Goal: Task Accomplishment & Management: Manage account settings

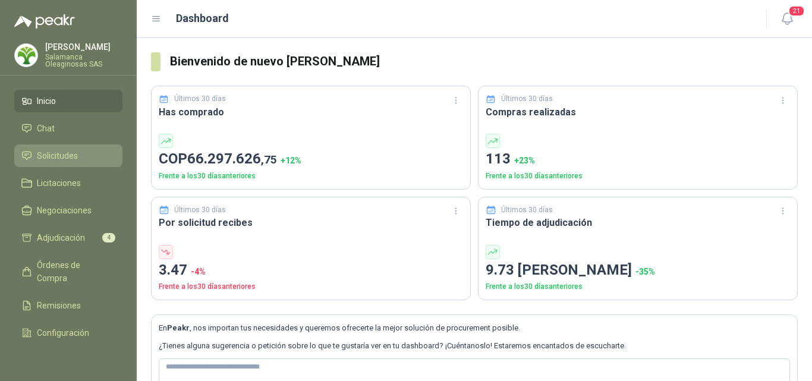
click at [75, 154] on span "Solicitudes" at bounding box center [57, 155] width 41 height 13
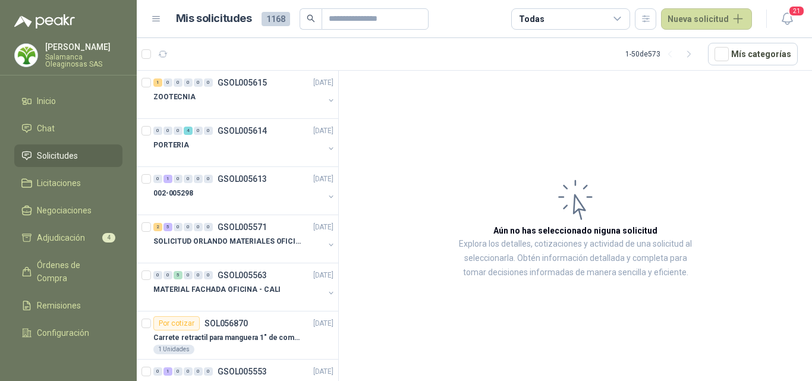
click at [91, 49] on p "[PERSON_NAME]" at bounding box center [83, 47] width 77 height 8
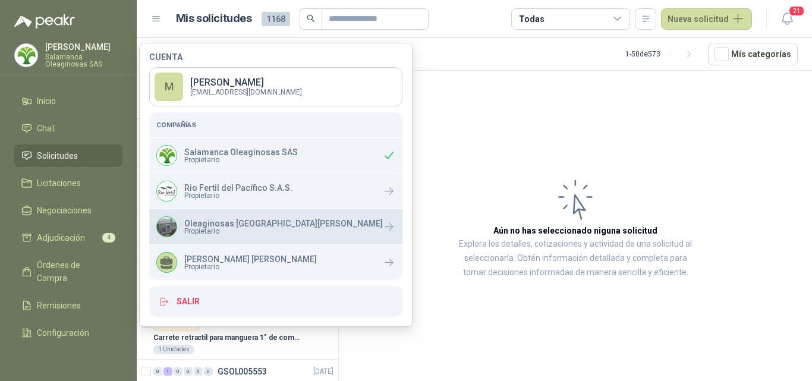
click at [207, 225] on p "Oleaginosas San Fernando" at bounding box center [283, 223] width 199 height 8
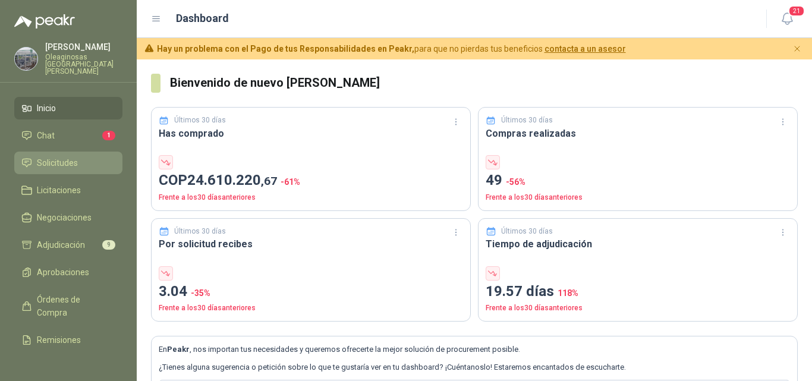
click at [71, 156] on span "Solicitudes" at bounding box center [57, 162] width 41 height 13
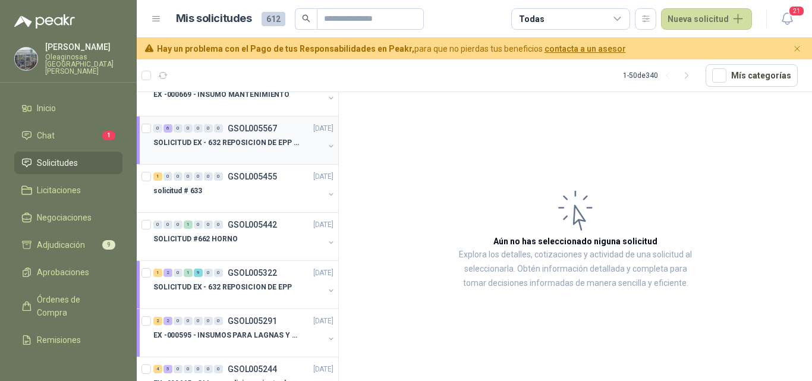
scroll to position [178, 0]
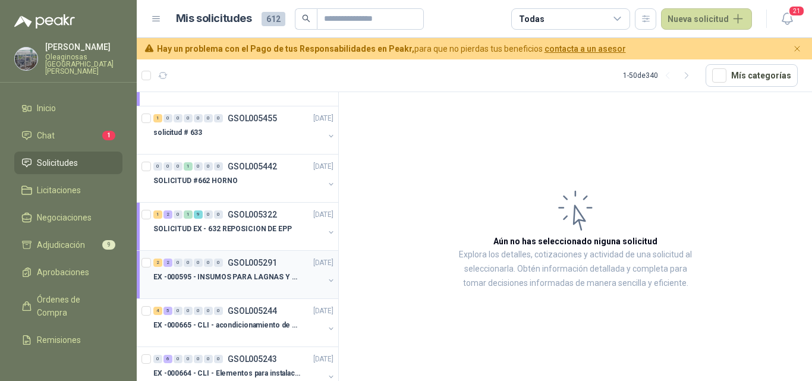
click at [262, 270] on div "EX -000595 - INSUMOS PARA LAGNAS Y OFICINAS PLANTA" at bounding box center [238, 277] width 171 height 14
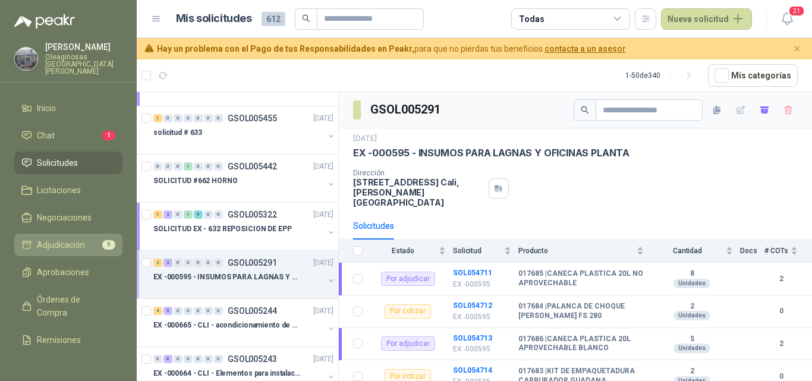
click at [51, 238] on span "Adjudicación" at bounding box center [61, 244] width 48 height 13
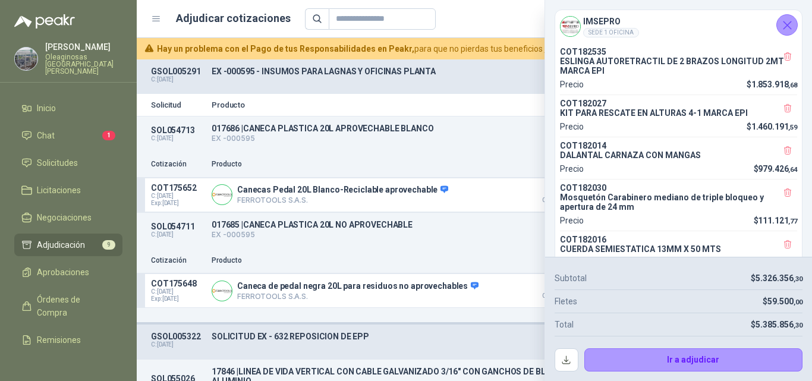
click at [789, 21] on icon "Cerrar" at bounding box center [787, 25] width 15 height 15
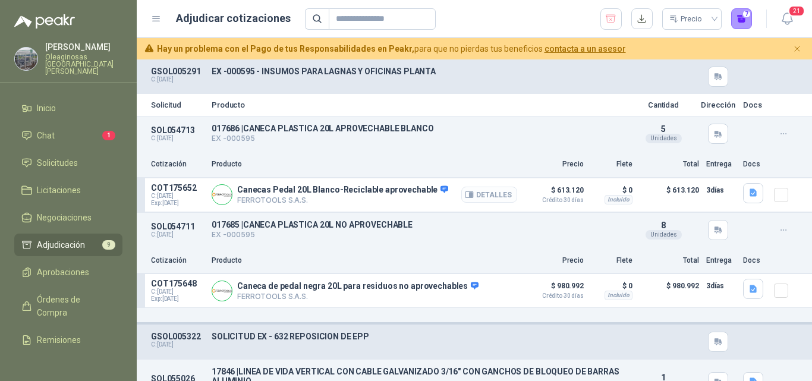
click at [492, 194] on button "Detalles" at bounding box center [489, 195] width 56 height 16
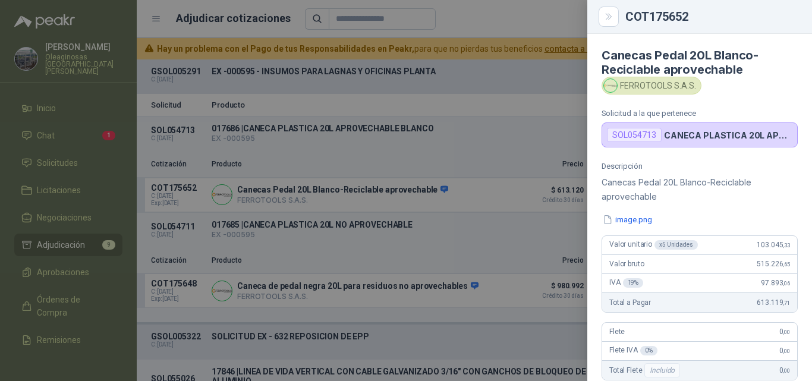
click at [427, 256] on div at bounding box center [406, 190] width 812 height 381
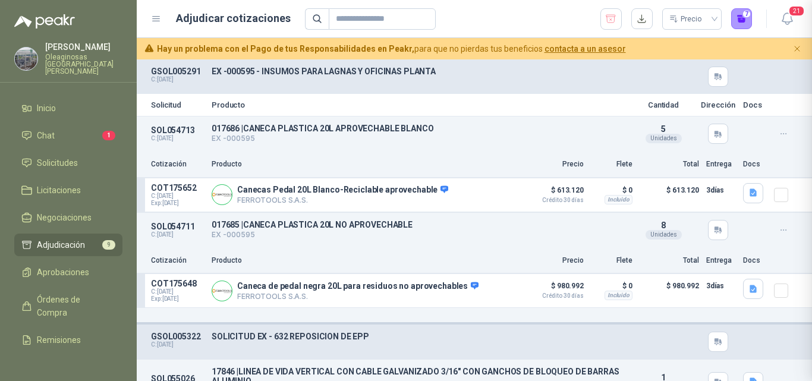
scroll to position [276, 0]
click at [476, 291] on button "Detalles" at bounding box center [489, 291] width 56 height 16
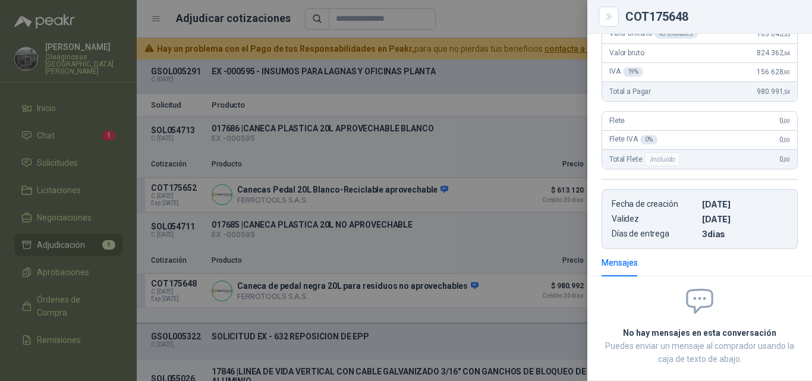
scroll to position [98, 0]
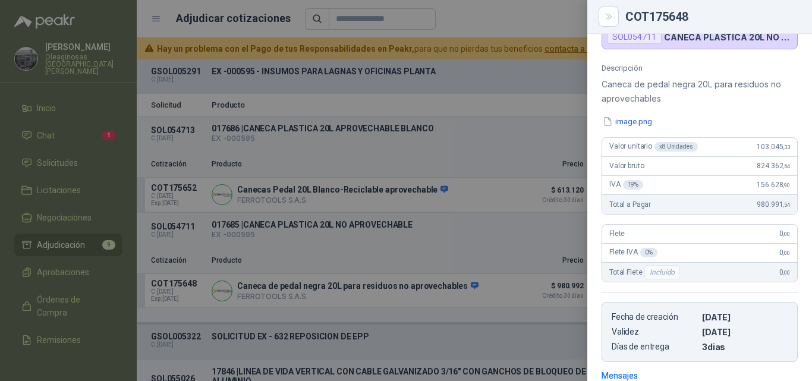
click at [736, 176] on div "IVA 19 % 156.628 ,90" at bounding box center [699, 185] width 195 height 19
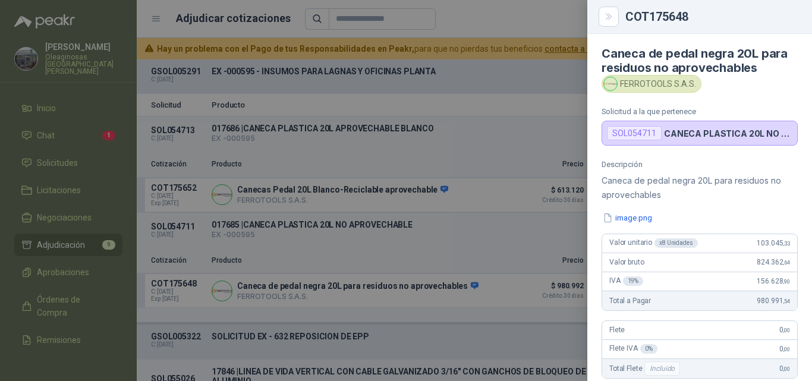
scroll to position [0, 0]
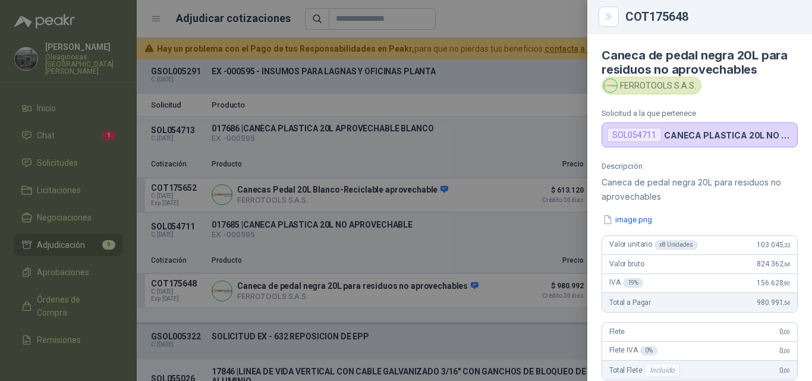
click at [758, 190] on p "Caneca de pedal negra 20L para residuos no aprovechables" at bounding box center [700, 189] width 196 height 29
click at [518, 228] on div at bounding box center [406, 190] width 812 height 381
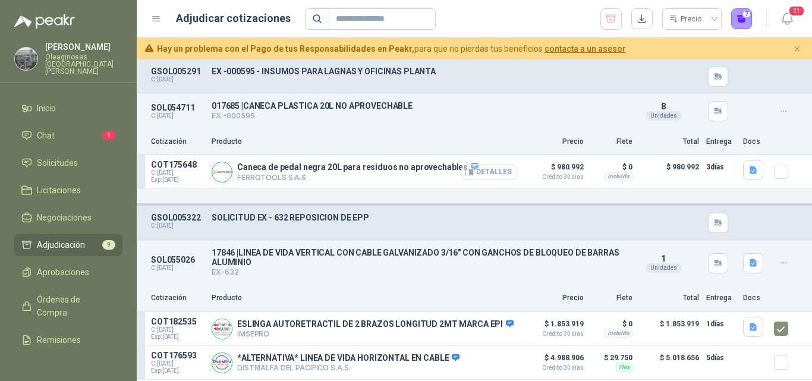
scroll to position [59, 0]
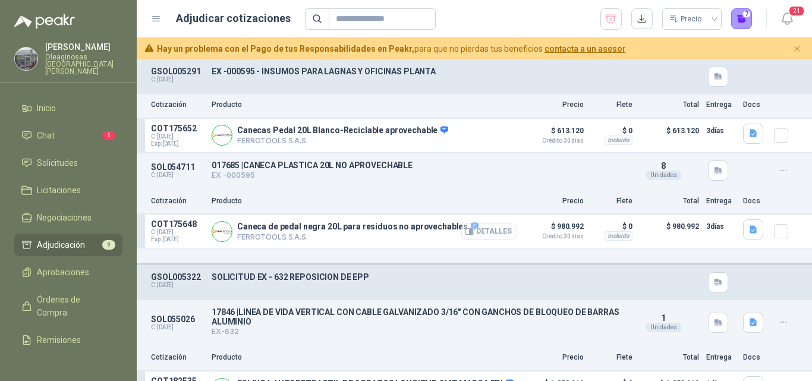
click at [493, 236] on button "Detalles" at bounding box center [489, 232] width 56 height 16
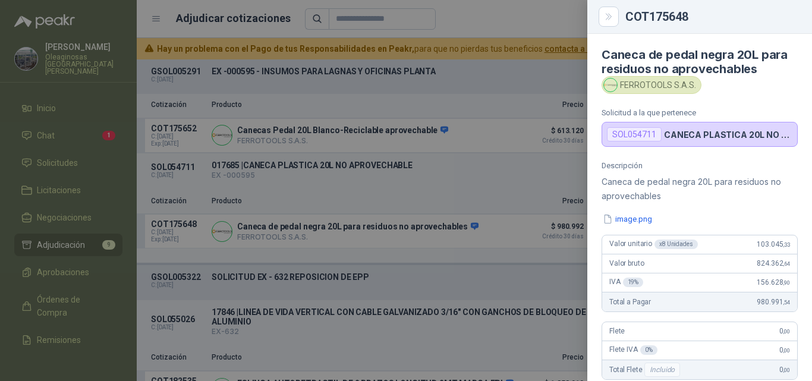
scroll to position [0, 0]
click at [447, 297] on div at bounding box center [406, 190] width 812 height 381
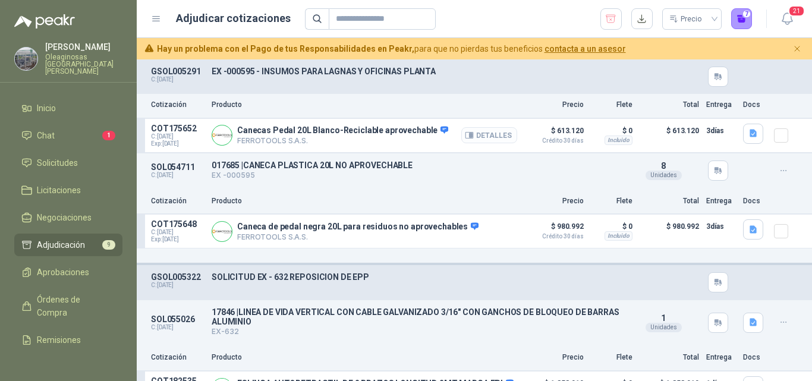
click at [480, 139] on button "Detalles" at bounding box center [489, 135] width 56 height 16
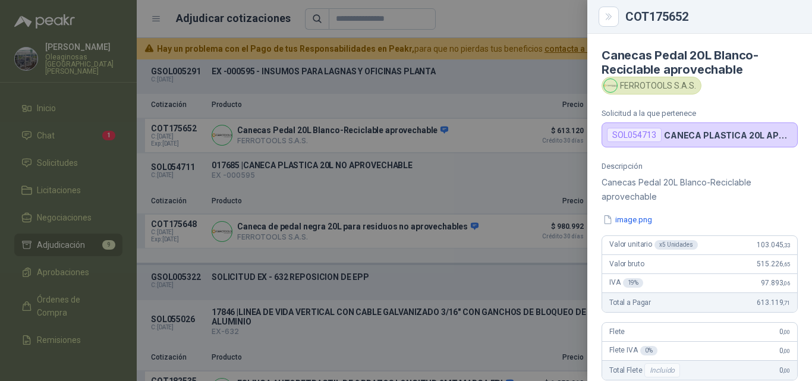
scroll to position [119, 0]
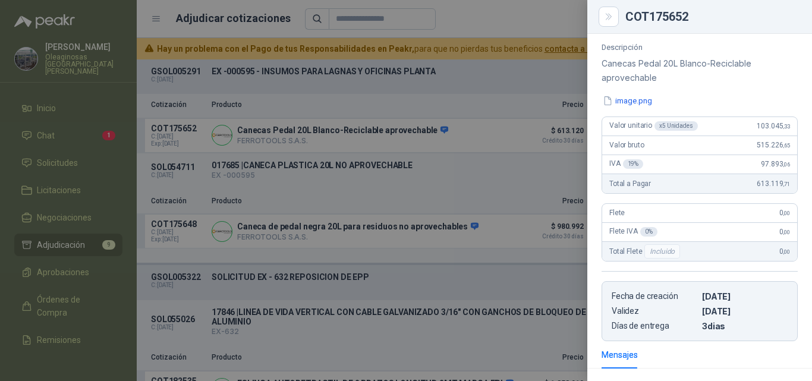
click at [530, 121] on div at bounding box center [406, 190] width 812 height 381
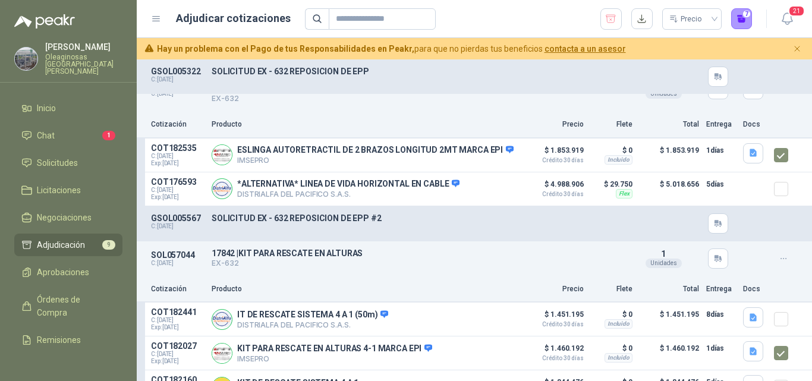
scroll to position [297, 0]
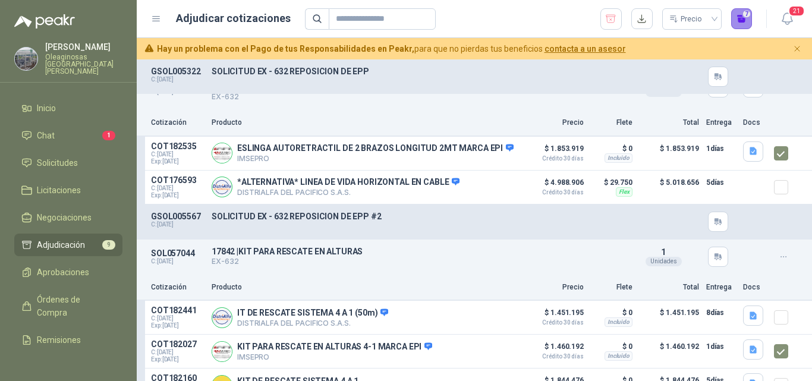
click at [742, 24] on button "7" at bounding box center [741, 18] width 21 height 21
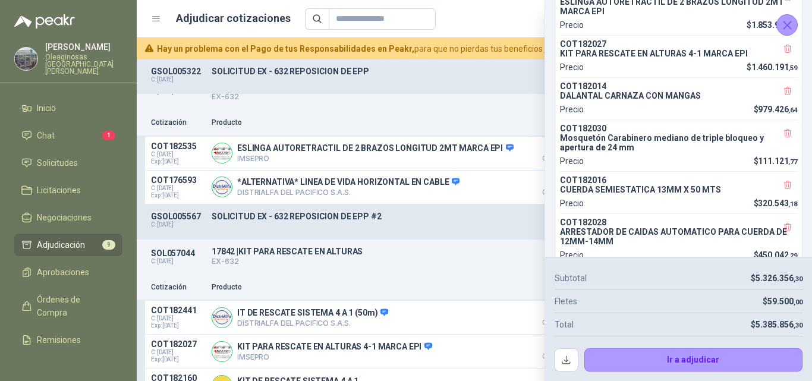
scroll to position [238, 0]
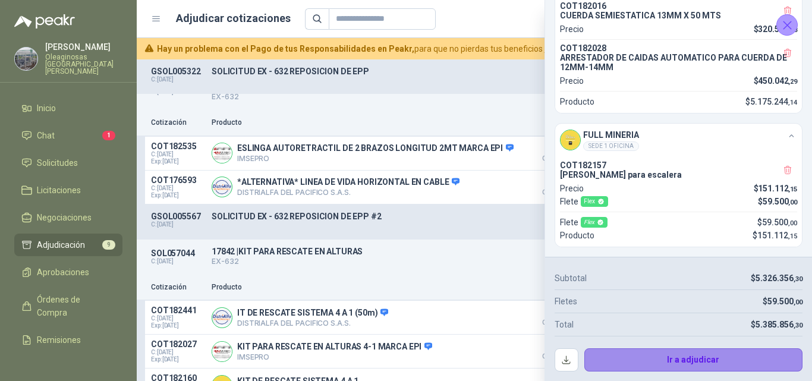
click at [630, 364] on button "Ir a adjudicar" at bounding box center [693, 360] width 219 height 24
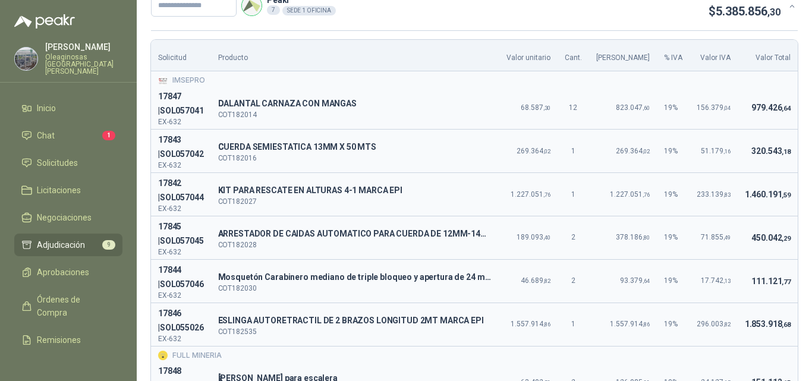
scroll to position [59, 0]
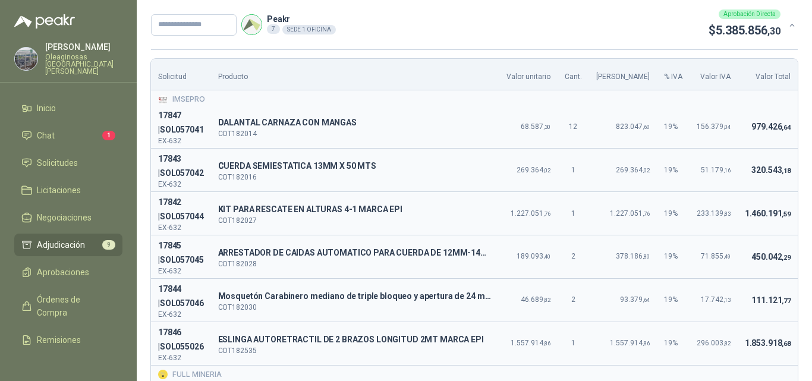
drag, startPoint x: 778, startPoint y: 203, endPoint x: 770, endPoint y: 202, distance: 8.4
click at [778, 203] on td "1.460.191 ,59" at bounding box center [768, 213] width 60 height 43
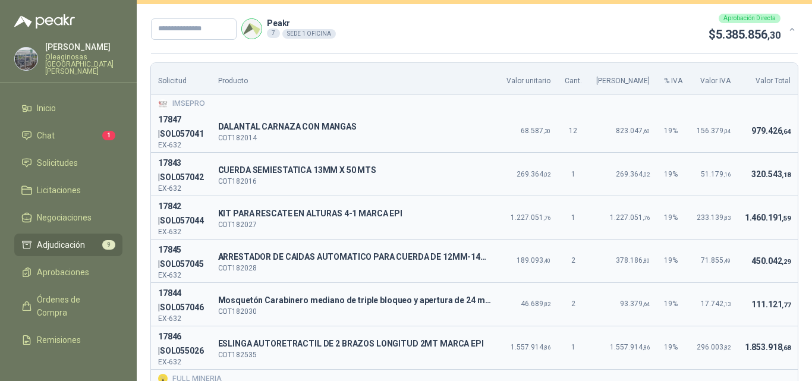
scroll to position [119, 0]
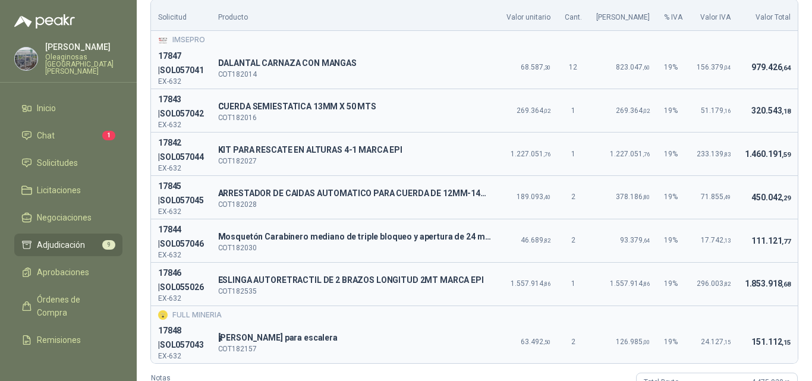
click at [740, 333] on td "151.112 ,15" at bounding box center [768, 341] width 60 height 43
click at [723, 244] on span ",13" at bounding box center [726, 240] width 7 height 7
click at [781, 249] on td "111.121 ,77" at bounding box center [768, 240] width 60 height 43
click at [760, 306] on td "FULL MINERIA" at bounding box center [474, 313] width 647 height 15
click at [738, 266] on td "1.853.918 ,68" at bounding box center [768, 283] width 60 height 43
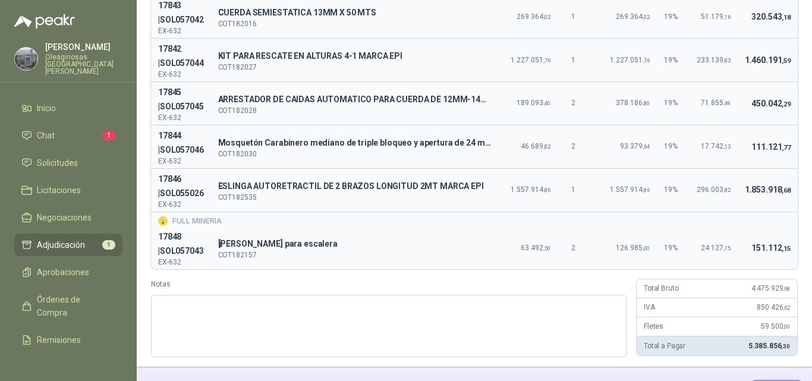
scroll to position [246, 0]
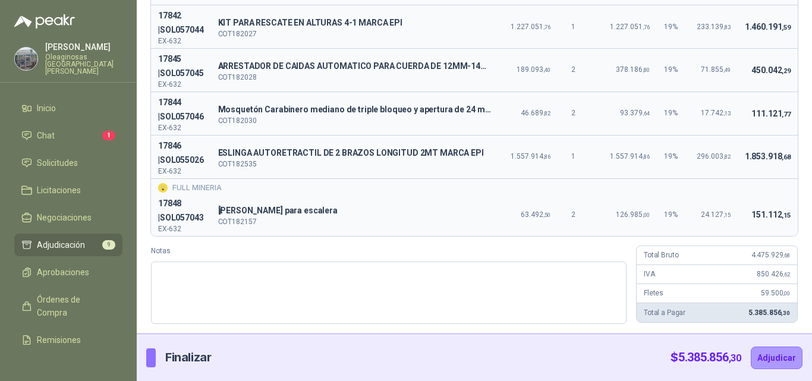
click at [722, 219] on td "24.127 ,15" at bounding box center [714, 214] width 48 height 43
click at [764, 153] on span "1.853.918 ,68" at bounding box center [768, 157] width 46 height 10
click at [738, 223] on td "151.112 ,15" at bounding box center [768, 214] width 60 height 43
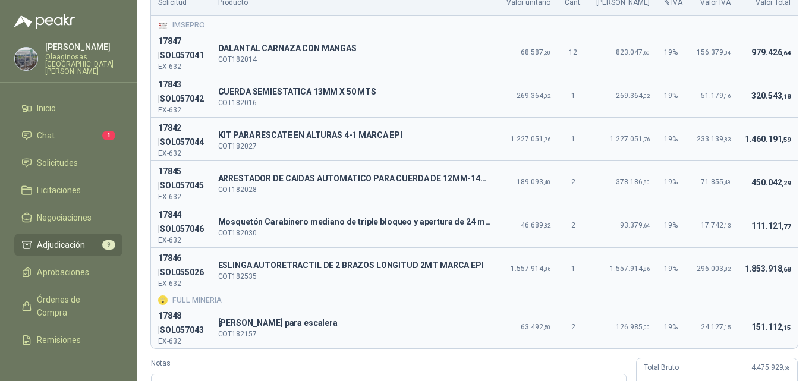
scroll to position [127, 0]
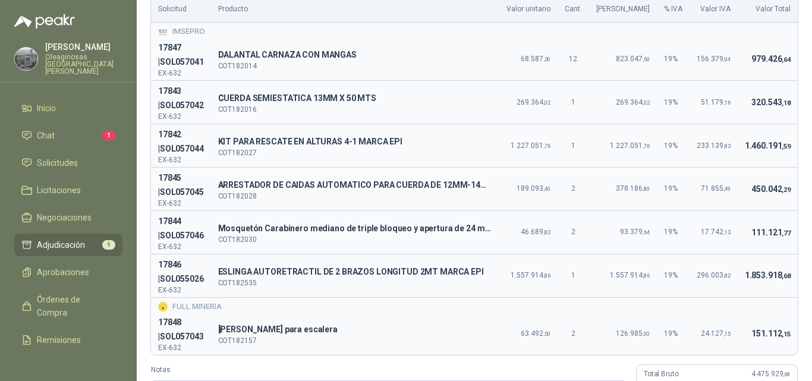
click at [761, 221] on td "111.121 ,77" at bounding box center [768, 231] width 60 height 43
click at [786, 238] on td "111.121 ,77" at bounding box center [768, 231] width 60 height 43
click at [738, 247] on td "111.121 ,77" at bounding box center [768, 231] width 60 height 43
click at [760, 236] on span "111.121 ,77" at bounding box center [770, 233] width 39 height 10
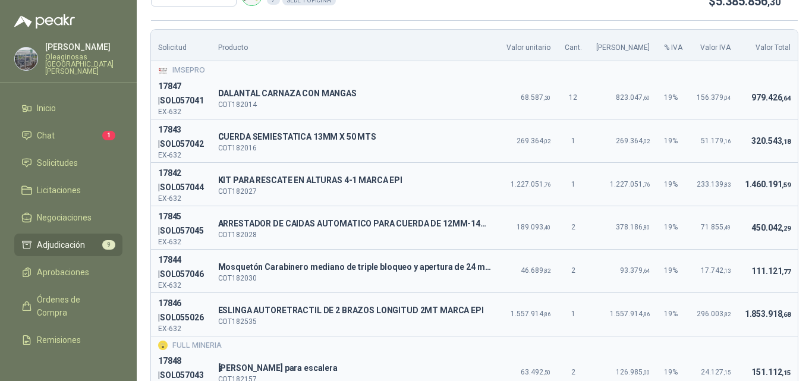
scroll to position [68, 0]
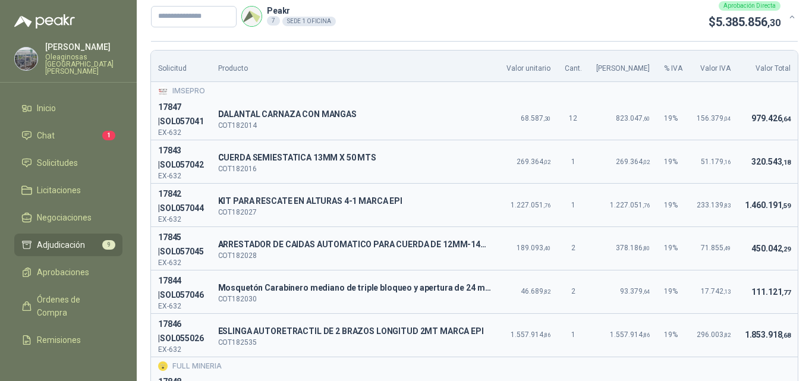
click at [738, 256] on td "450.042 ,29" at bounding box center [768, 247] width 60 height 43
click at [751, 118] on span "979.426 ,64" at bounding box center [770, 119] width 39 height 10
click at [738, 244] on td "450.042 ,29" at bounding box center [768, 247] width 60 height 43
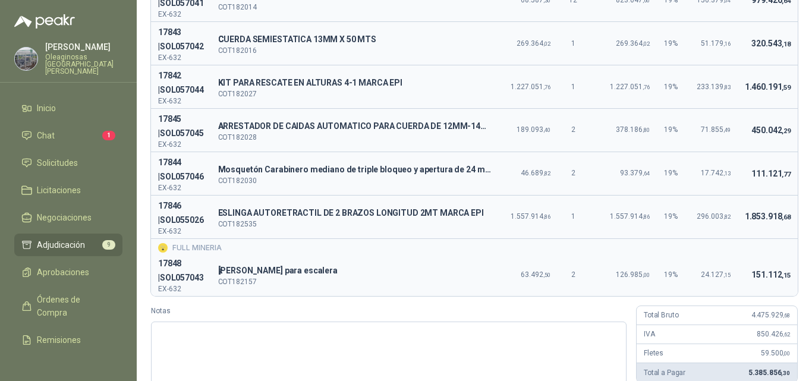
scroll to position [187, 0]
drag, startPoint x: 748, startPoint y: 230, endPoint x: 748, endPoint y: 239, distance: 8.9
click at [748, 239] on tbody "IMSEPRO 17847 | SOL057041 EX-632 D DALANTAL CARNAZA CON MANGAS COT182014 68.587…" at bounding box center [474, 129] width 647 height 332
click at [705, 243] on div "FULL MINERIA" at bounding box center [474, 247] width 633 height 11
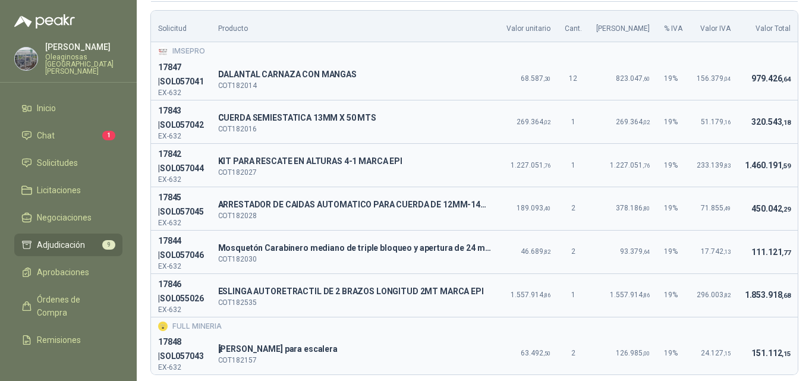
scroll to position [127, 0]
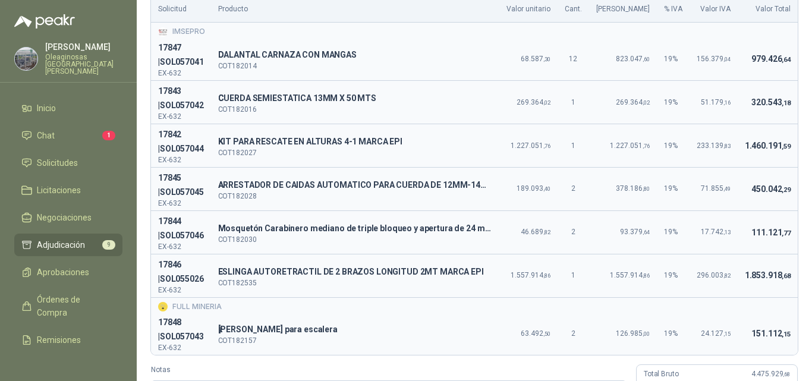
click at [754, 204] on td "450.042 ,29" at bounding box center [768, 188] width 60 height 43
click at [738, 246] on td "111.121 ,77" at bounding box center [768, 231] width 60 height 43
click at [779, 195] on td "450.042 ,29" at bounding box center [768, 188] width 60 height 43
click at [770, 236] on span "111.121 ,77" at bounding box center [770, 233] width 39 height 10
click at [753, 263] on td "1.853.918 ,68" at bounding box center [768, 275] width 60 height 43
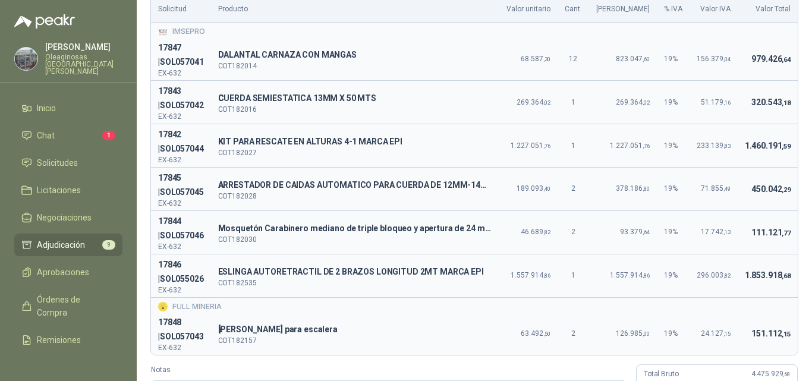
click at [759, 215] on td "111.121 ,77" at bounding box center [768, 231] width 60 height 43
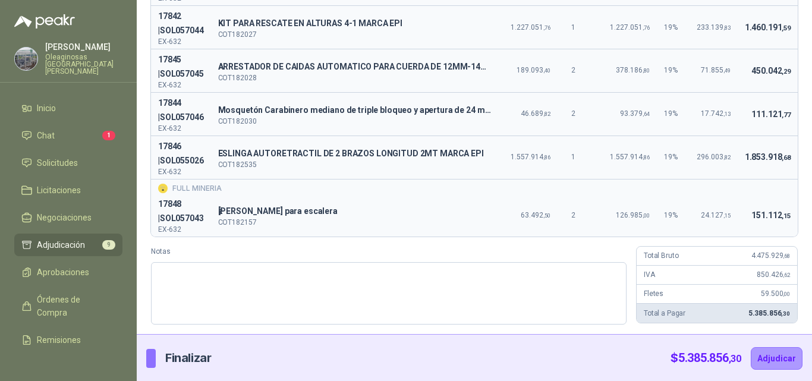
scroll to position [246, 0]
click at [766, 253] on span "4.475.929 ,68" at bounding box center [770, 255] width 39 height 8
click at [783, 253] on span ",68" at bounding box center [786, 255] width 7 height 7
click at [759, 238] on div "Solicitud Producto Valor unitario Cant. Valor Bruto % IVA Valor IVA Valor Total…" at bounding box center [474, 98] width 647 height 452
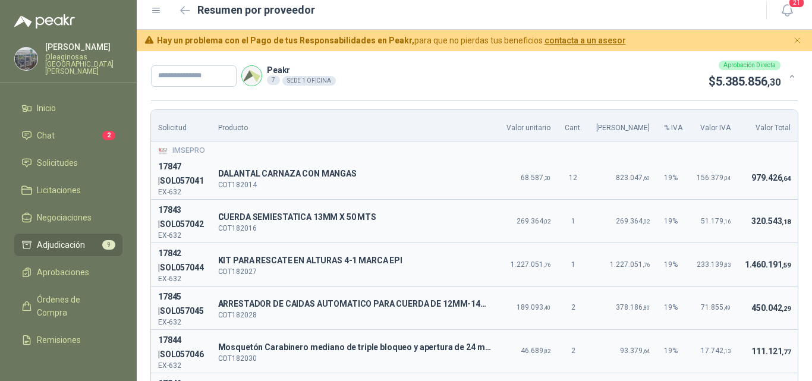
scroll to position [0, 0]
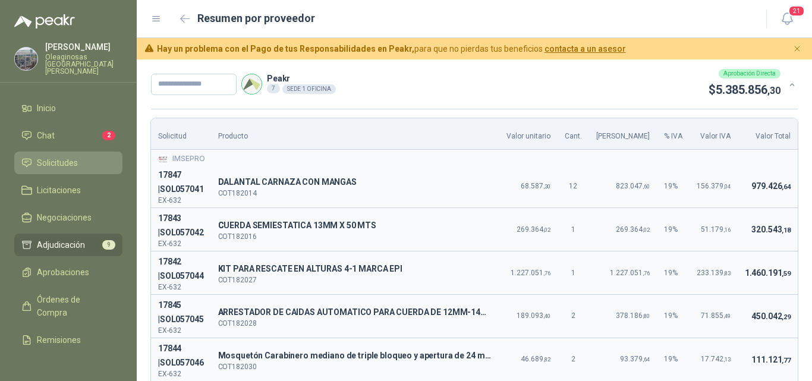
click at [70, 158] on span "Solicitudes" at bounding box center [57, 162] width 41 height 13
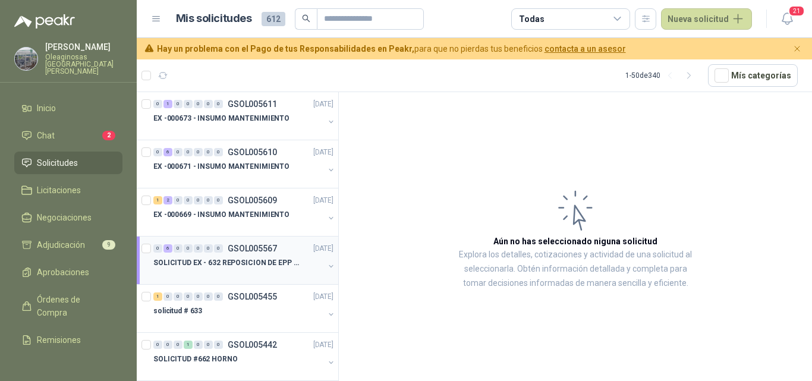
click at [270, 276] on div at bounding box center [238, 275] width 171 height 10
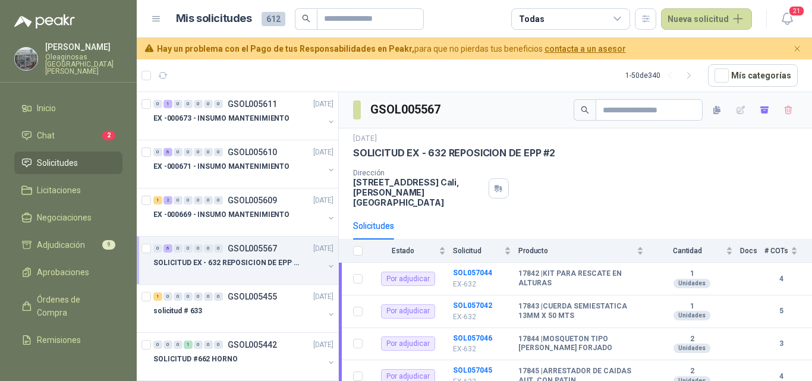
click at [196, 272] on div at bounding box center [238, 275] width 171 height 10
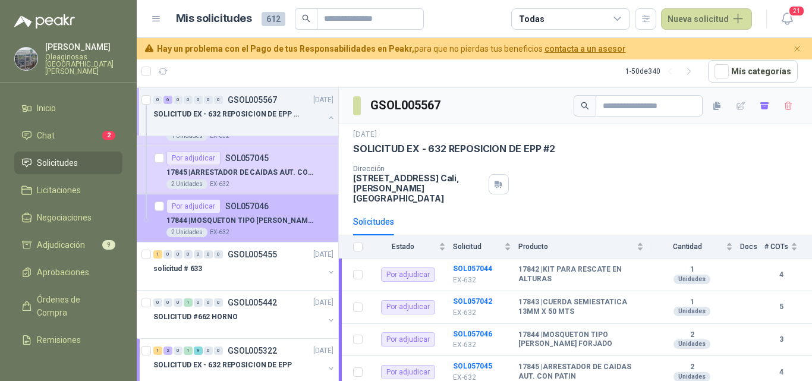
scroll to position [357, 0]
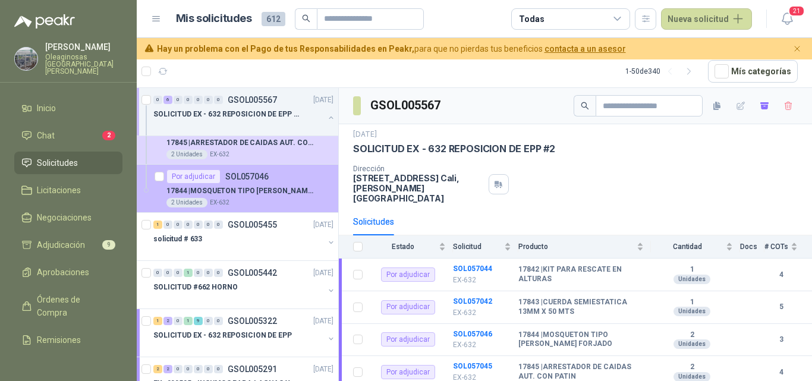
click at [265, 202] on div "2 Unidades EX-632" at bounding box center [249, 203] width 167 height 10
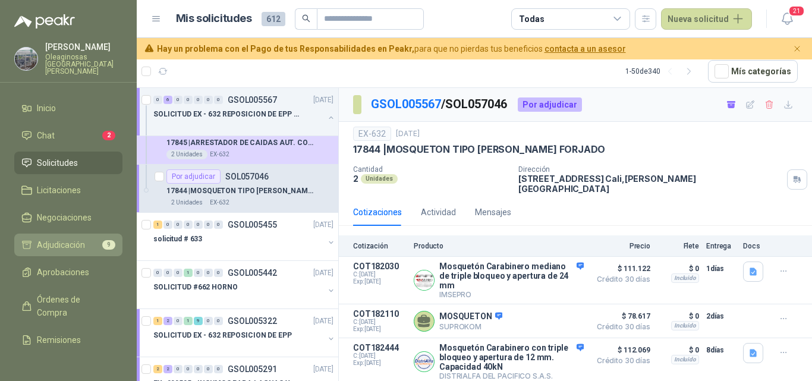
click at [75, 241] on span "Adjudicación" at bounding box center [61, 244] width 48 height 13
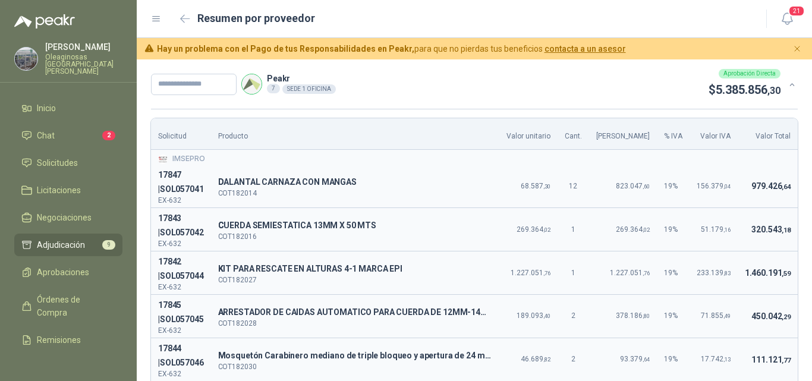
click at [91, 54] on p "Oleaginosas San Fernando" at bounding box center [83, 64] width 77 height 21
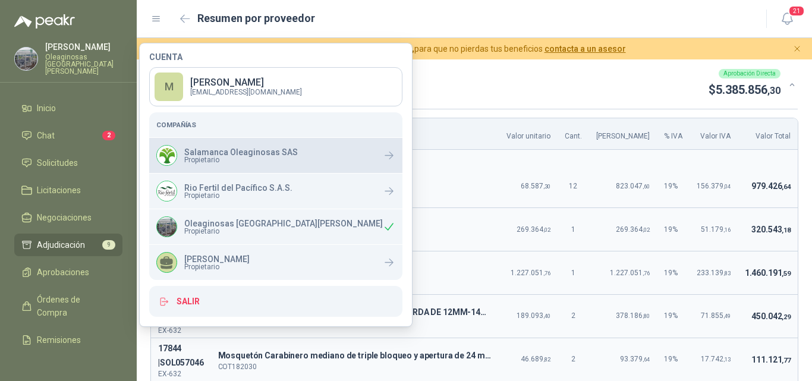
click at [215, 153] on p "Salamanca Oleaginosas SAS" at bounding box center [241, 152] width 114 height 8
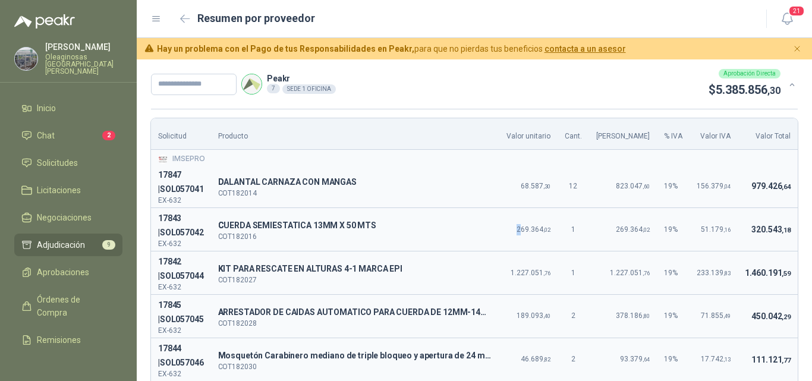
click at [525, 222] on td "269.364 ,02" at bounding box center [528, 229] width 58 height 43
click at [77, 156] on span "Solicitudes" at bounding box center [57, 162] width 41 height 13
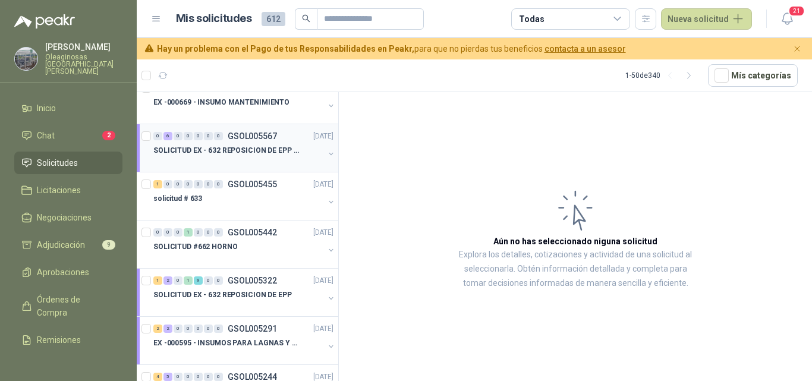
scroll to position [119, 0]
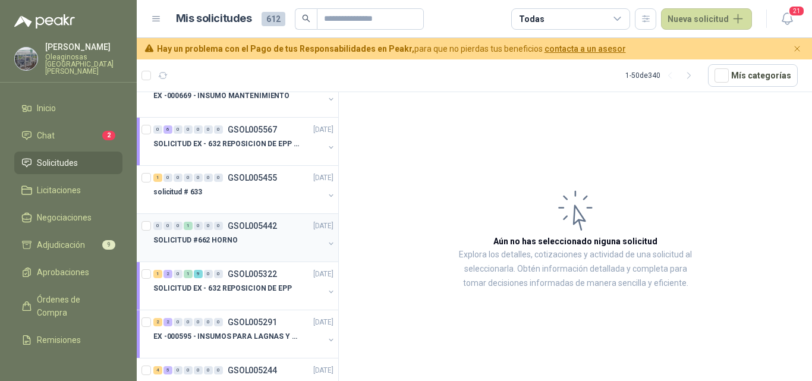
click at [272, 251] on div at bounding box center [238, 252] width 171 height 10
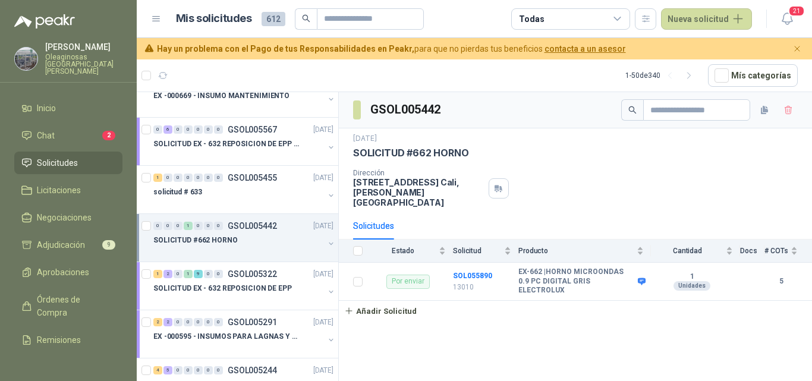
scroll to position [59, 0]
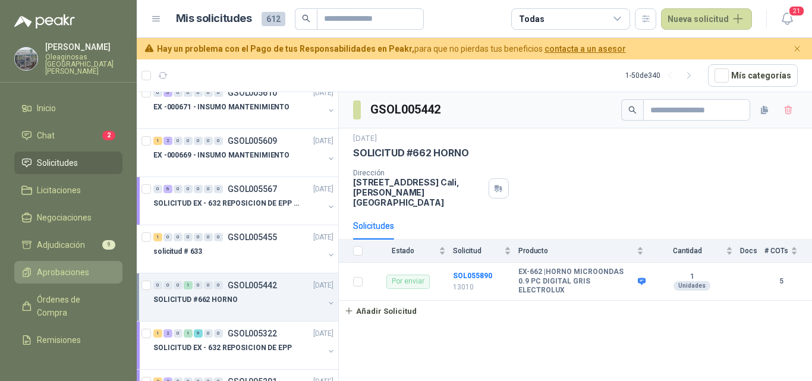
click at [87, 266] on span "Aprobaciones" at bounding box center [63, 272] width 52 height 13
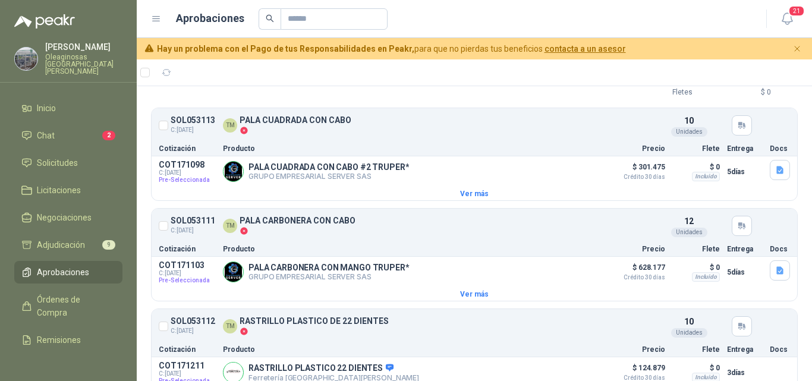
scroll to position [666, 0]
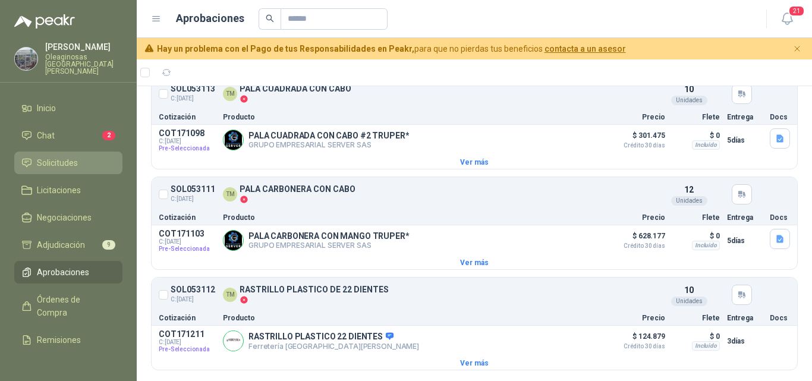
click at [78, 161] on li "Solicitudes" at bounding box center [68, 162] width 94 height 13
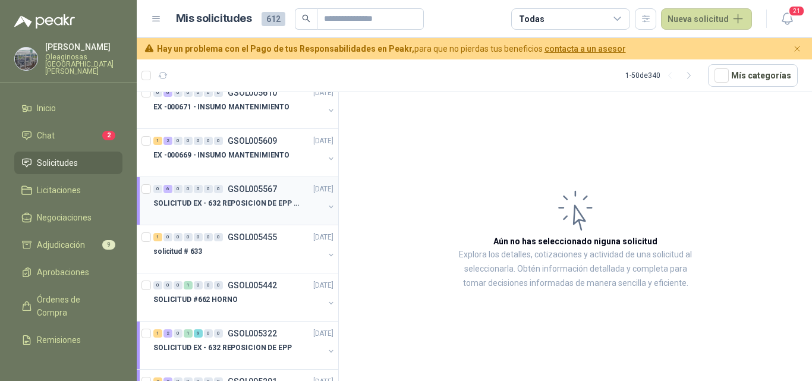
scroll to position [119, 0]
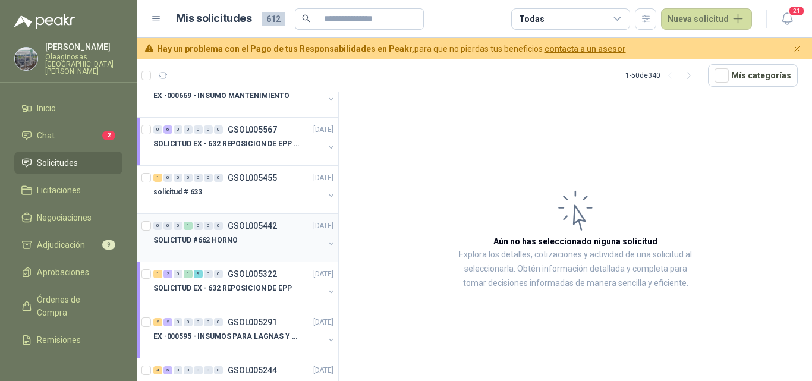
click at [262, 248] on div at bounding box center [238, 252] width 171 height 10
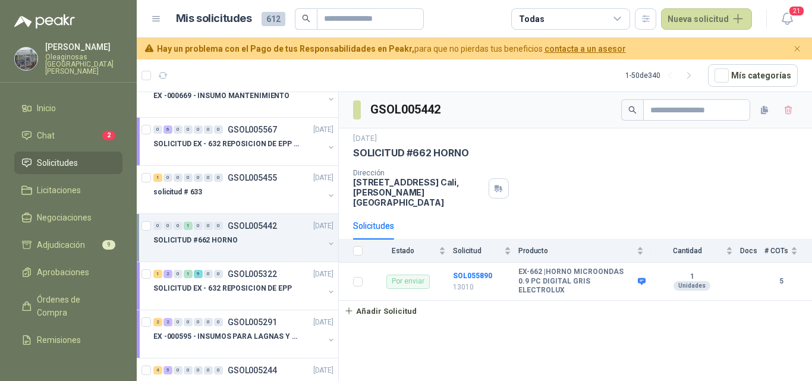
click at [222, 252] on div at bounding box center [238, 252] width 171 height 10
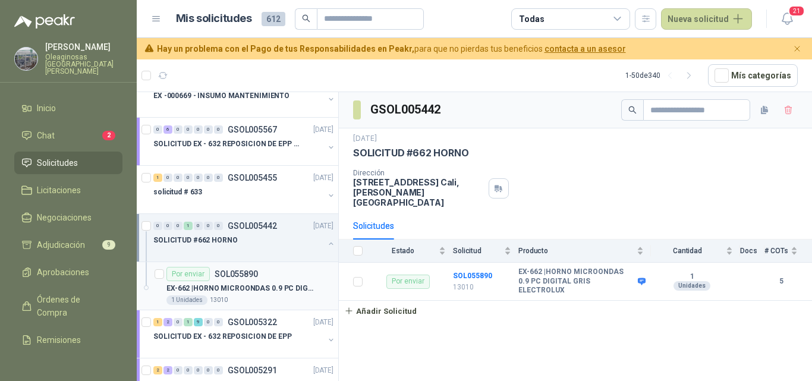
click at [231, 292] on p "EX-662 | HORNO MICROONDAS 0.9 PC DIGITAL GRIS ELECTROLUX" at bounding box center [240, 288] width 148 height 11
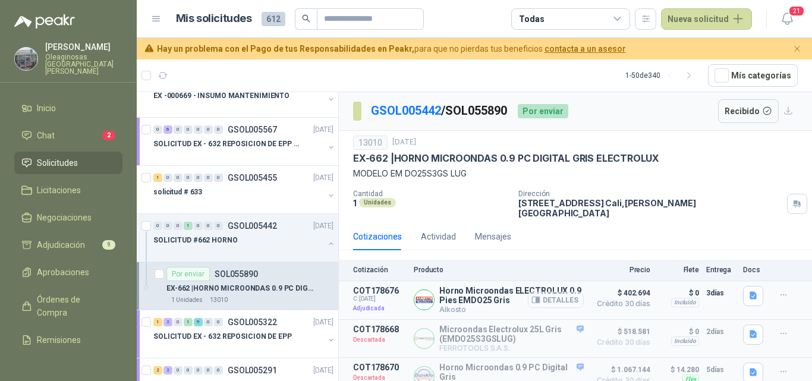
click at [551, 295] on button "Detalles" at bounding box center [556, 300] width 56 height 16
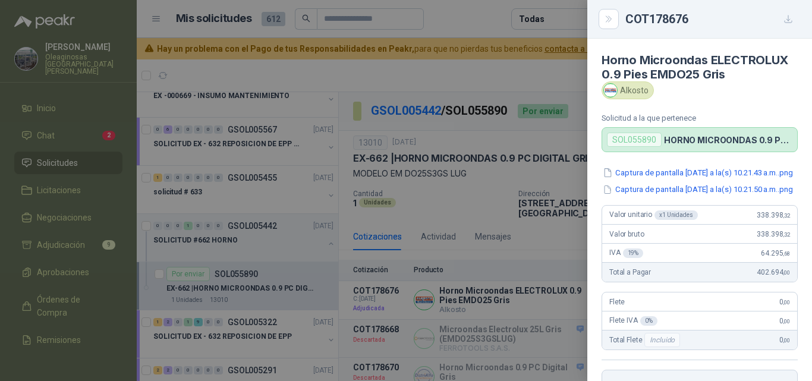
click at [521, 301] on div at bounding box center [406, 190] width 812 height 381
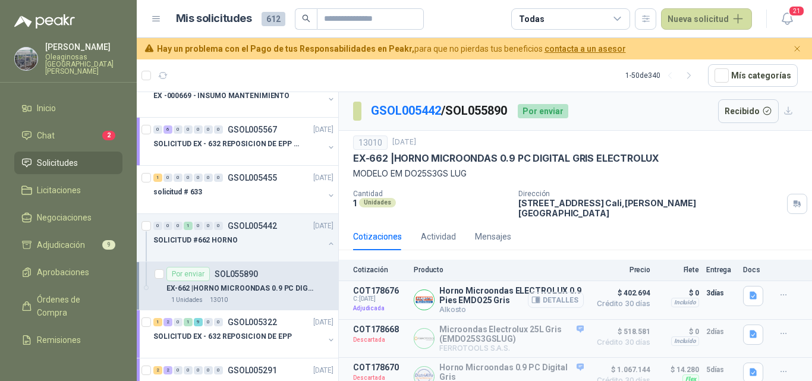
click at [540, 292] on button "Detalles" at bounding box center [556, 300] width 56 height 16
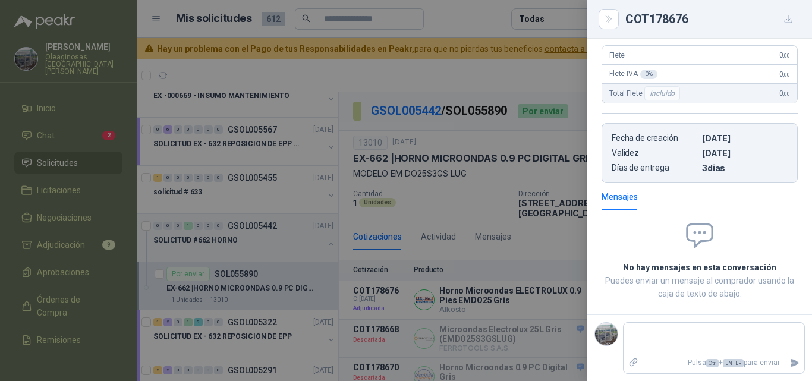
click at [501, 199] on div at bounding box center [406, 190] width 812 height 381
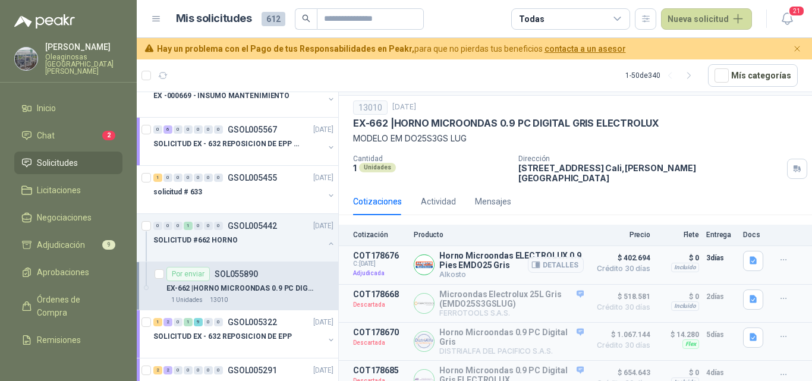
scroll to position [84, 0]
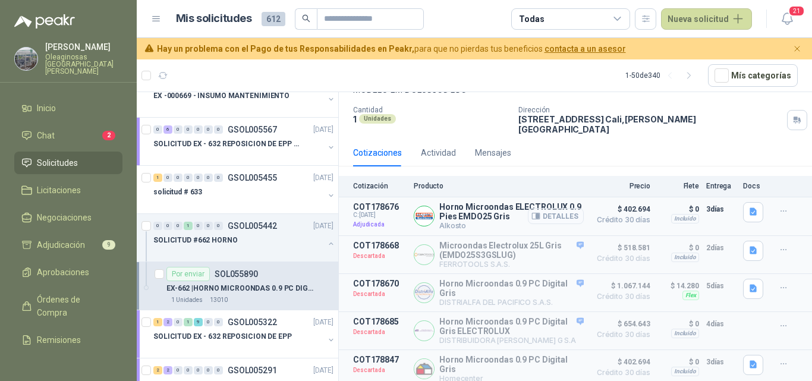
click at [544, 208] on button "Detalles" at bounding box center [556, 216] width 56 height 16
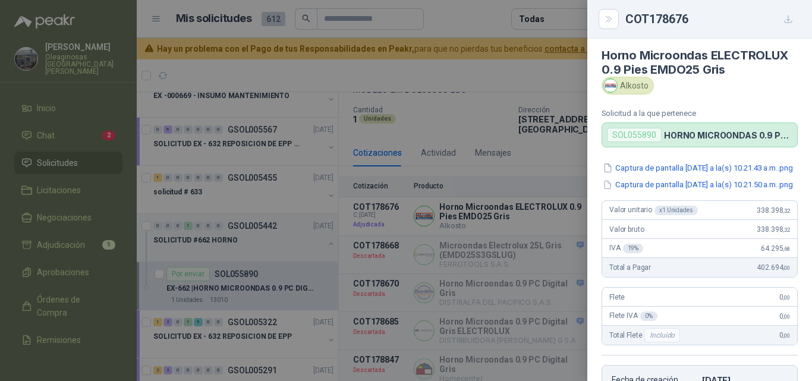
scroll to position [0, 0]
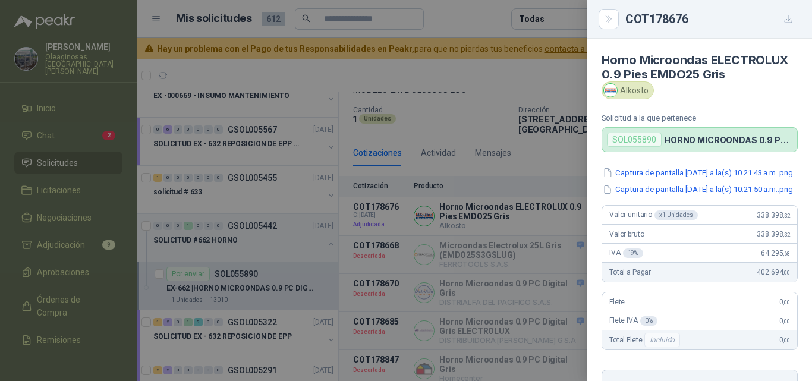
click at [512, 217] on div at bounding box center [406, 190] width 812 height 381
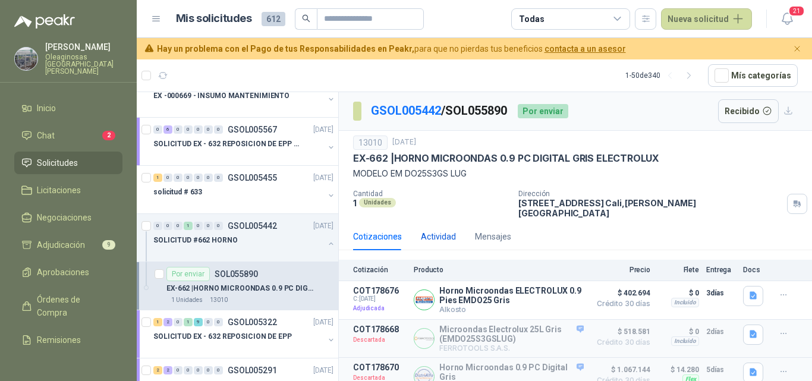
click at [445, 230] on div "Actividad" at bounding box center [438, 236] width 35 height 13
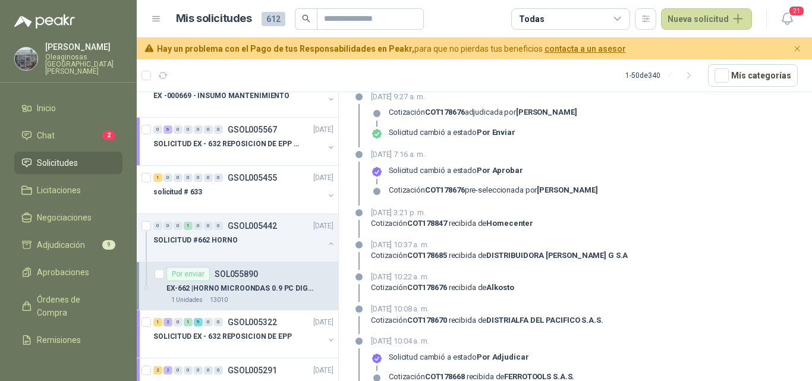
scroll to position [119, 0]
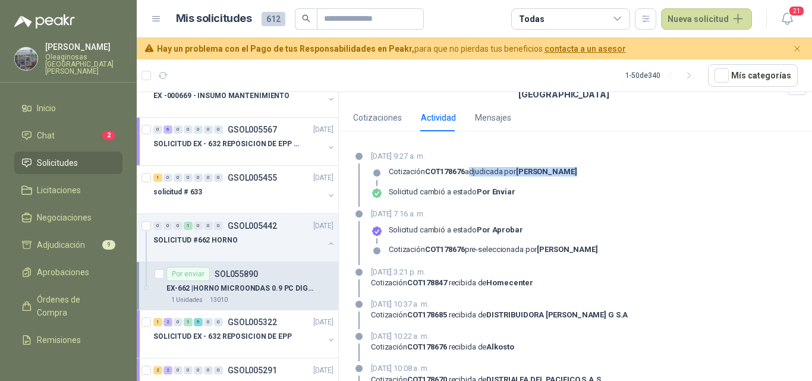
drag, startPoint x: 471, startPoint y: 162, endPoint x: 571, endPoint y: 160, distance: 100.5
click at [571, 160] on div "19 de septiembre de 2025, 9:27 a. m. Cotización COT178676 adjudicada por Henry …" at bounding box center [575, 178] width 445 height 57
click at [217, 240] on p "SOLICITUD #662 HORNO" at bounding box center [195, 240] width 84 height 11
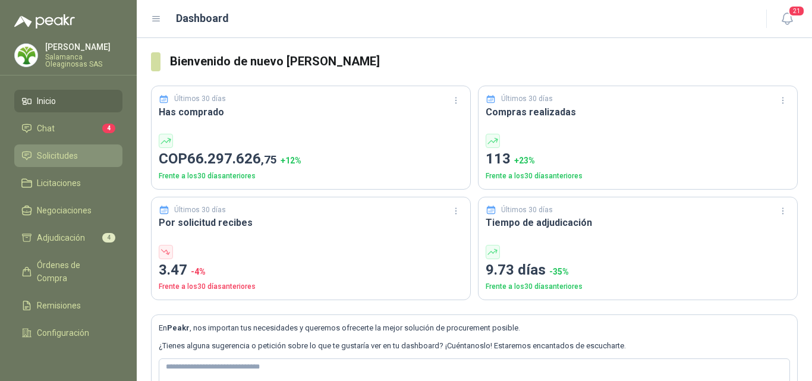
click at [74, 145] on link "Solicitudes" at bounding box center [68, 155] width 108 height 23
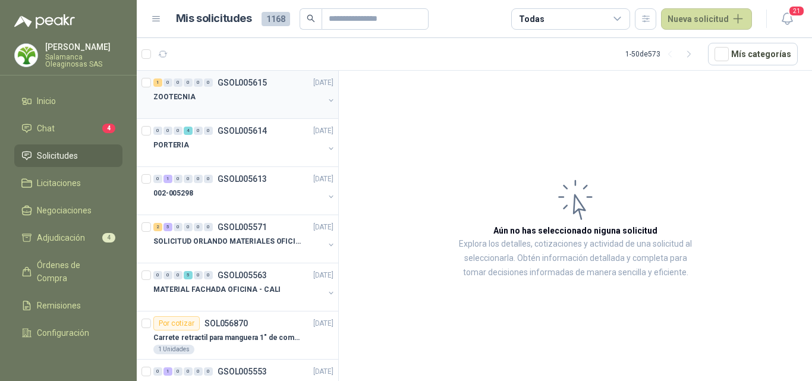
click at [228, 106] on div at bounding box center [238, 109] width 171 height 10
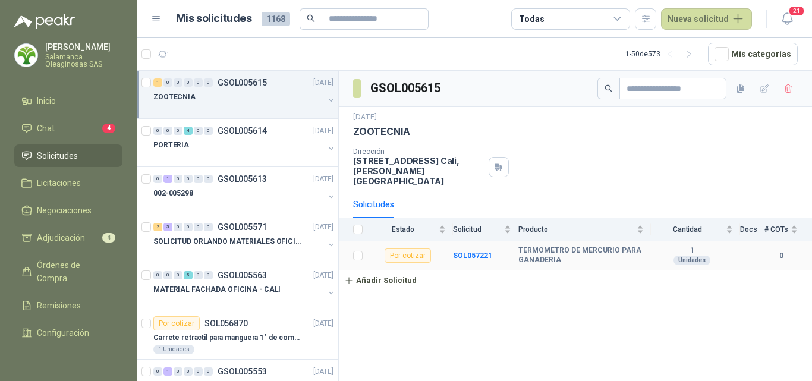
click at [470, 250] on td "SOL057221" at bounding box center [485, 255] width 65 height 29
click at [470, 251] on b "SOL057221" at bounding box center [472, 255] width 39 height 8
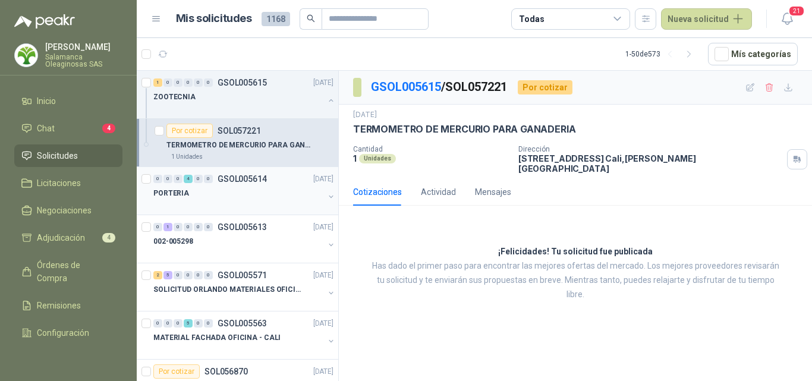
click at [221, 207] on div at bounding box center [238, 205] width 171 height 10
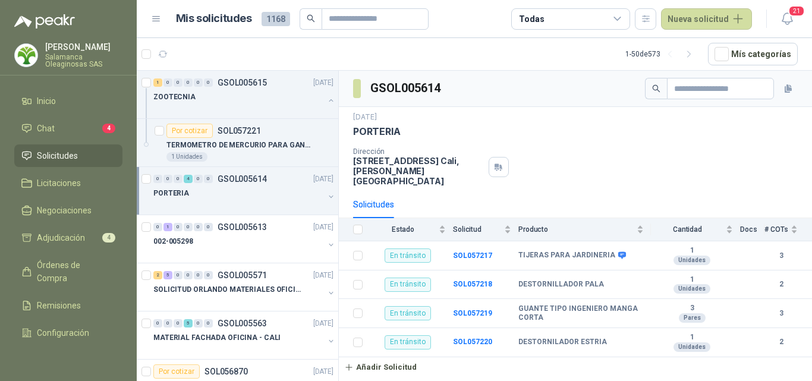
scroll to position [59, 0]
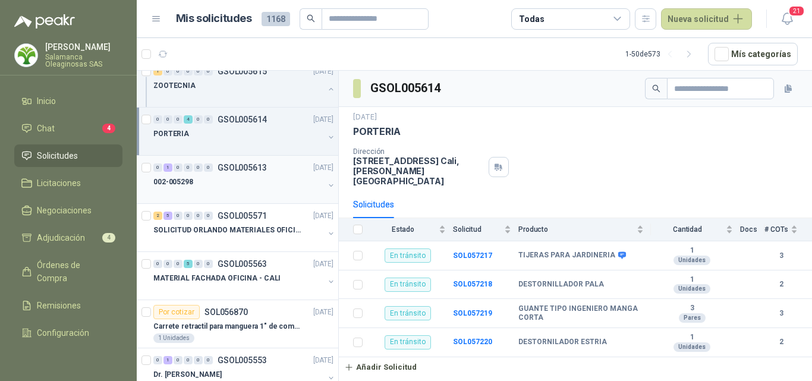
click at [219, 184] on div "002-005298" at bounding box center [238, 182] width 171 height 14
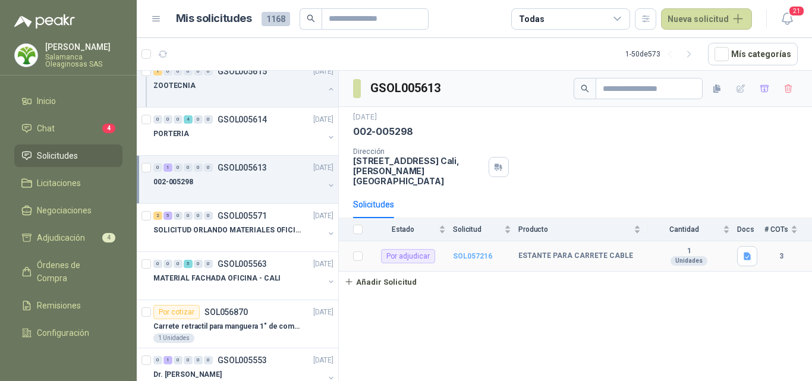
click at [480, 252] on b "SOL057216" at bounding box center [472, 256] width 39 height 8
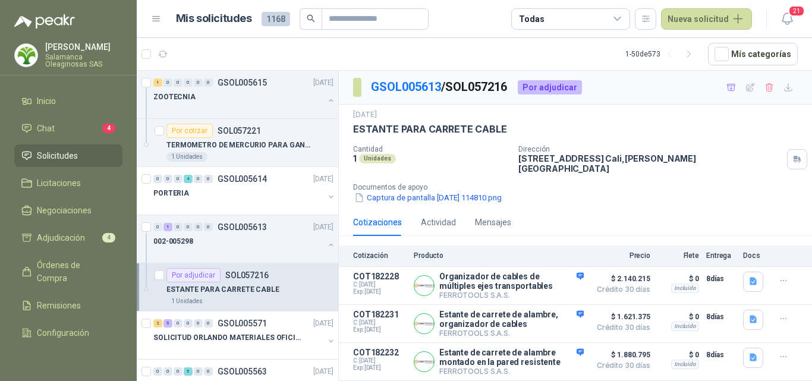
click at [74, 157] on span "Solicitudes" at bounding box center [57, 155] width 41 height 13
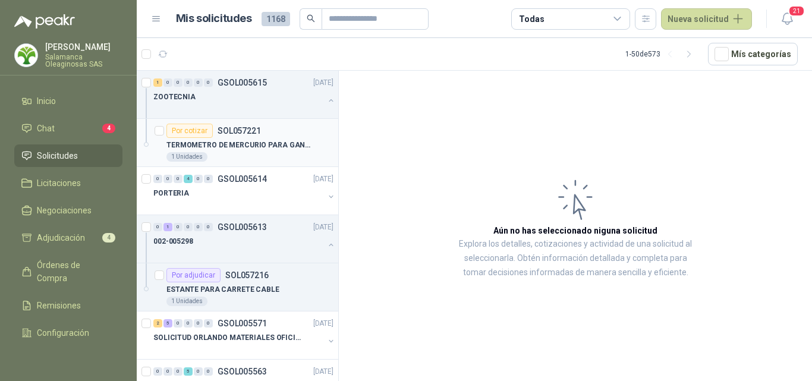
click at [270, 150] on p "TERMOMETRO DE MERCURIO PARA GANADERIA" at bounding box center [240, 145] width 148 height 11
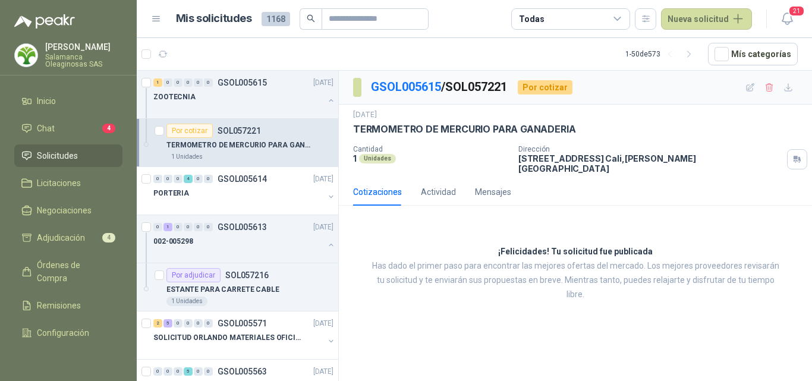
click at [82, 56] on p "Salamanca Oleaginosas SAS" at bounding box center [83, 61] width 77 height 14
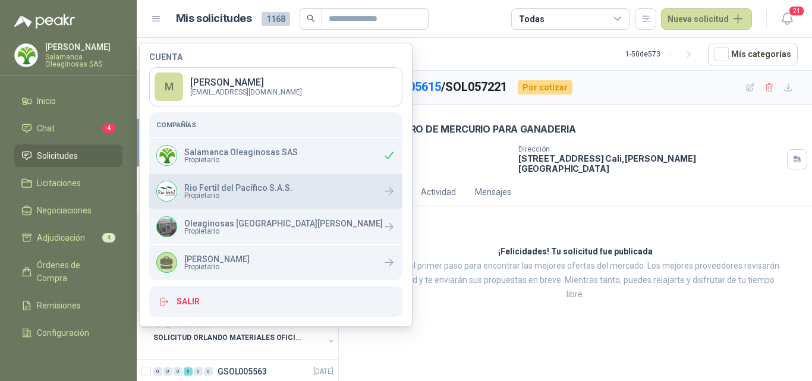
click at [214, 191] on p "Rio Fertil del Pacífico S.A.S." at bounding box center [238, 188] width 108 height 8
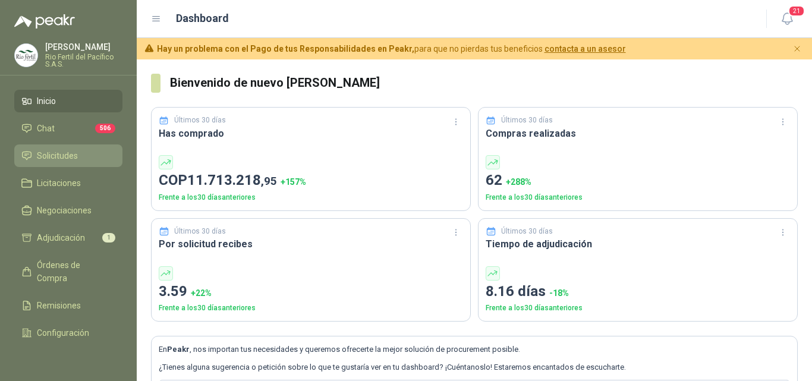
click at [67, 158] on span "Solicitudes" at bounding box center [57, 155] width 41 height 13
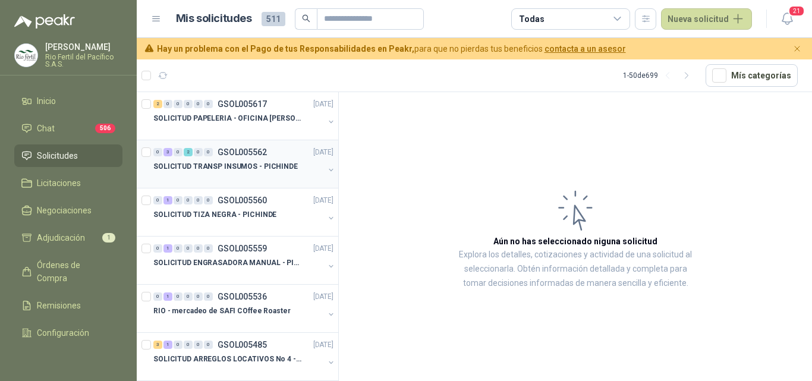
click at [256, 175] on div at bounding box center [238, 179] width 171 height 10
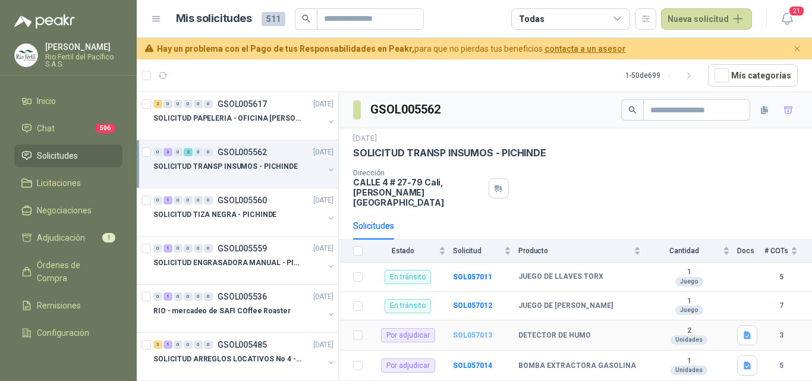
click at [469, 331] on b "SOL057013" at bounding box center [472, 335] width 39 height 8
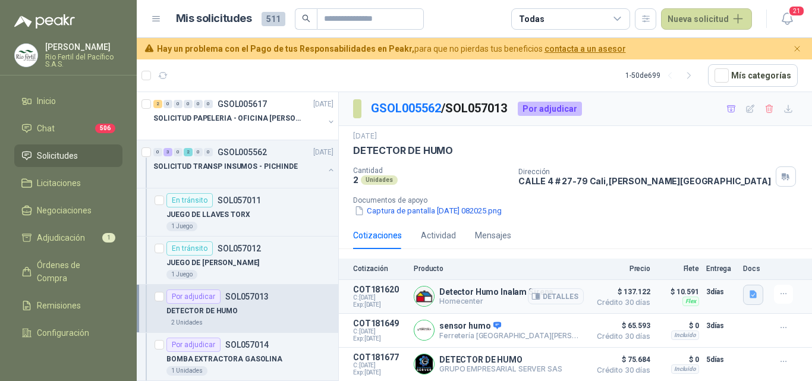
click at [753, 297] on icon "button" at bounding box center [753, 295] width 7 height 8
click at [730, 268] on button "image.png" at bounding box center [730, 268] width 52 height 12
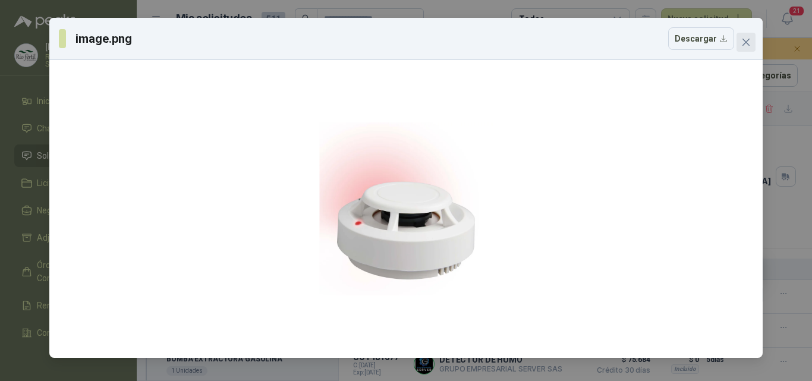
click at [747, 38] on icon "close" at bounding box center [746, 42] width 10 height 10
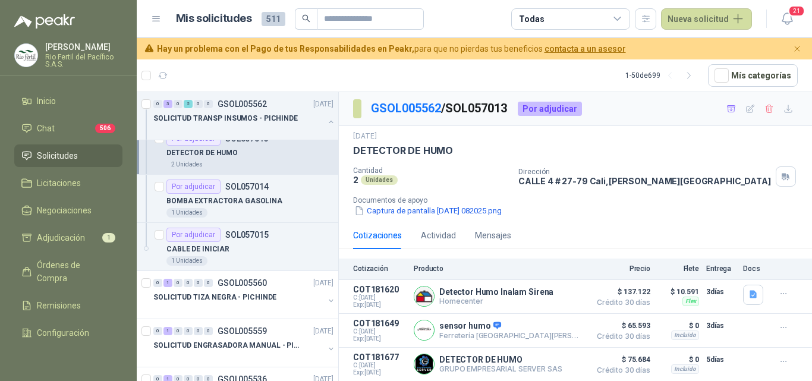
scroll to position [178, 0]
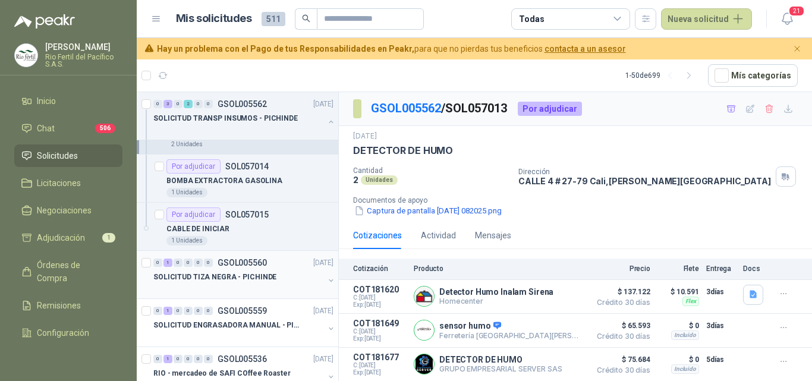
click at [256, 282] on p "SOLICITUD TIZA NEGRA - PICHINDE" at bounding box center [214, 277] width 123 height 11
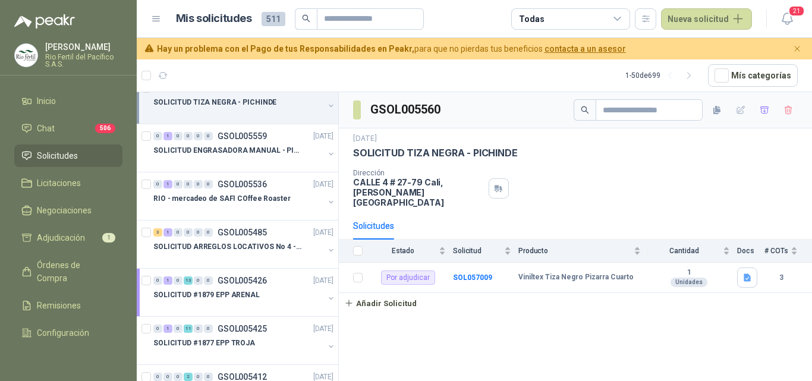
scroll to position [357, 0]
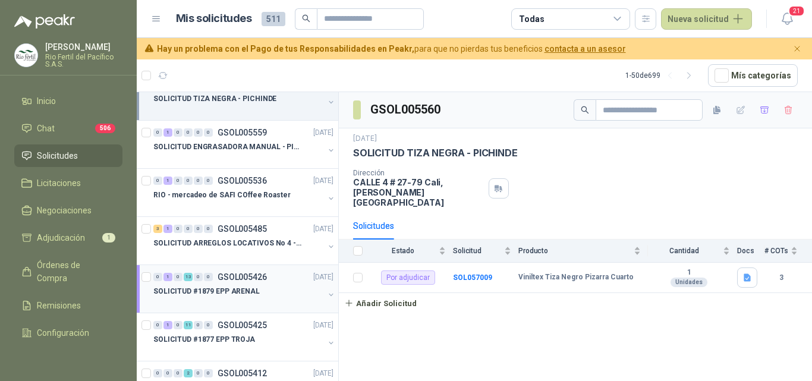
click at [253, 299] on div at bounding box center [238, 303] width 171 height 10
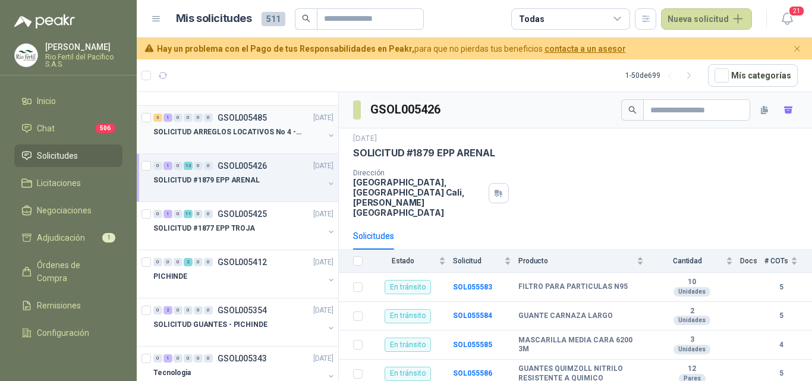
scroll to position [476, 0]
